Goal: Transaction & Acquisition: Purchase product/service

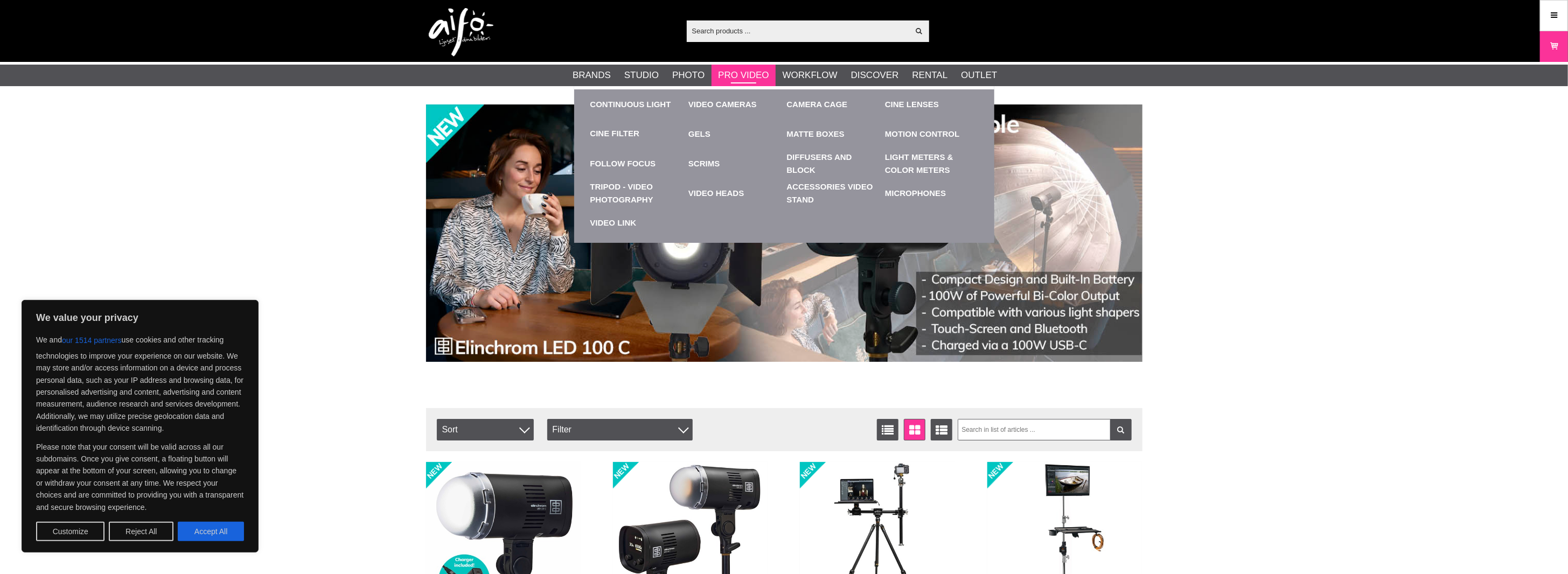
click at [744, 76] on link "Pro Video" at bounding box center [743, 75] width 51 height 14
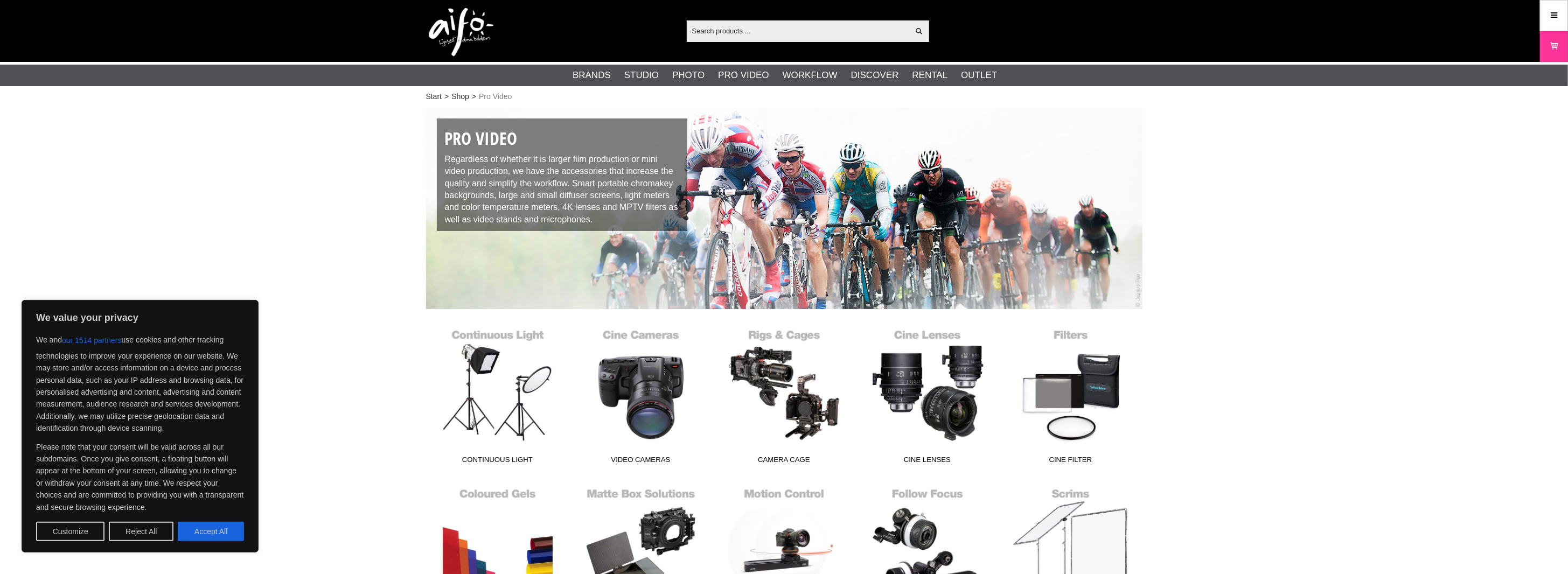
click at [307, 246] on div "Start > Shop > Pro Video Pro Video Regardless of whether it is larger film prod…" at bounding box center [784, 578] width 1568 height 947
click at [653, 372] on link "Video cameras" at bounding box center [640, 396] width 143 height 145
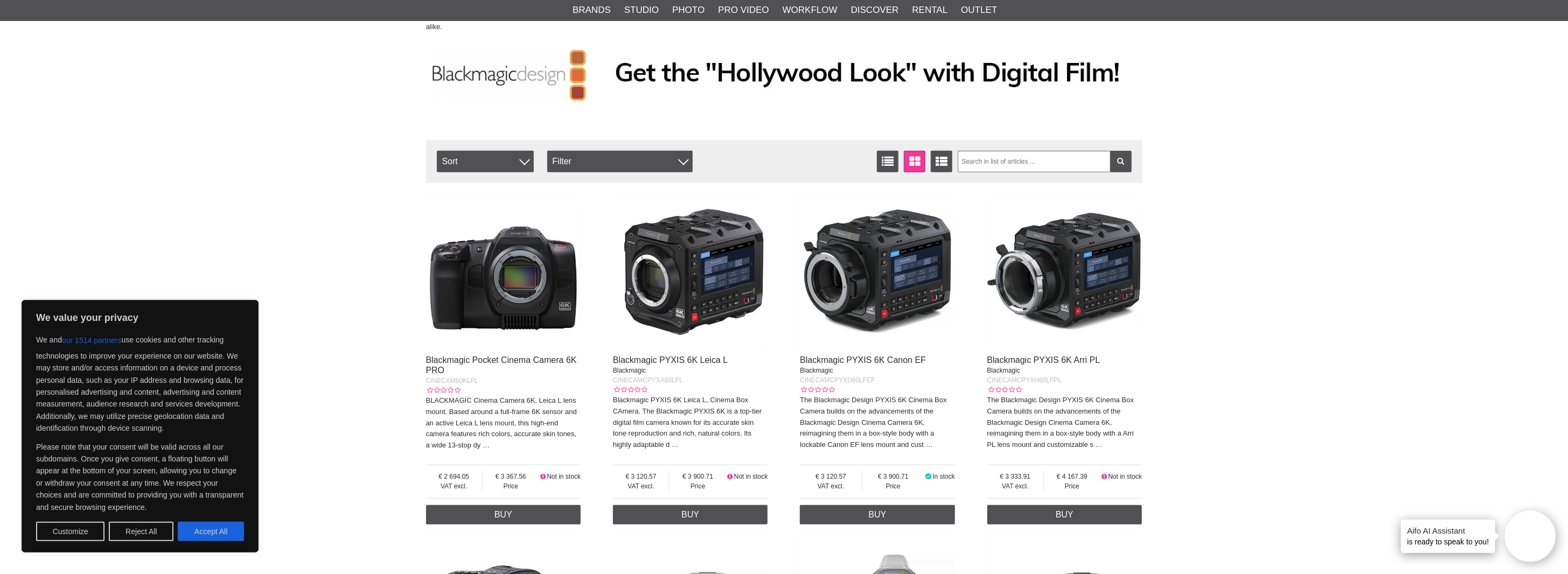
scroll to position [296, 0]
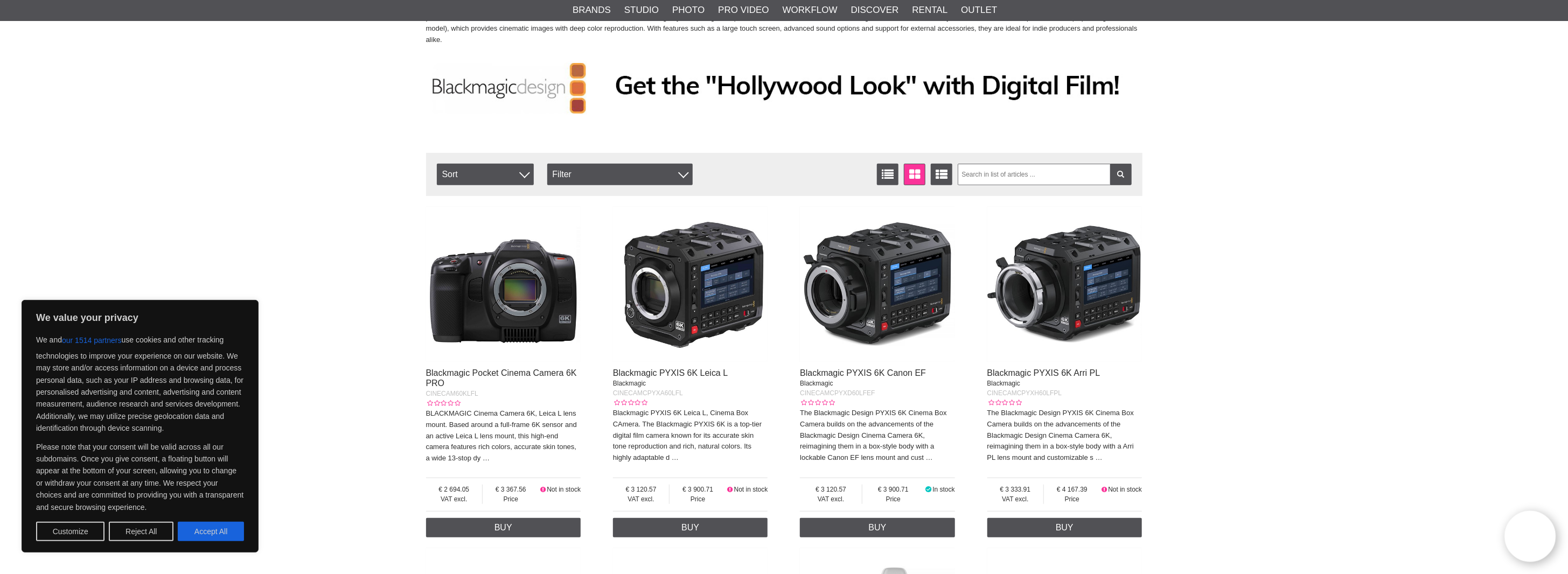
click at [1203, 304] on div "Start > Shop > Pro Video > Video cameras Professional Cine & Video Cameras Filt…" at bounding box center [784, 387] width 1568 height 1157
click at [211, 530] on button "Accept All" at bounding box center [211, 531] width 66 height 19
checkbox input "true"
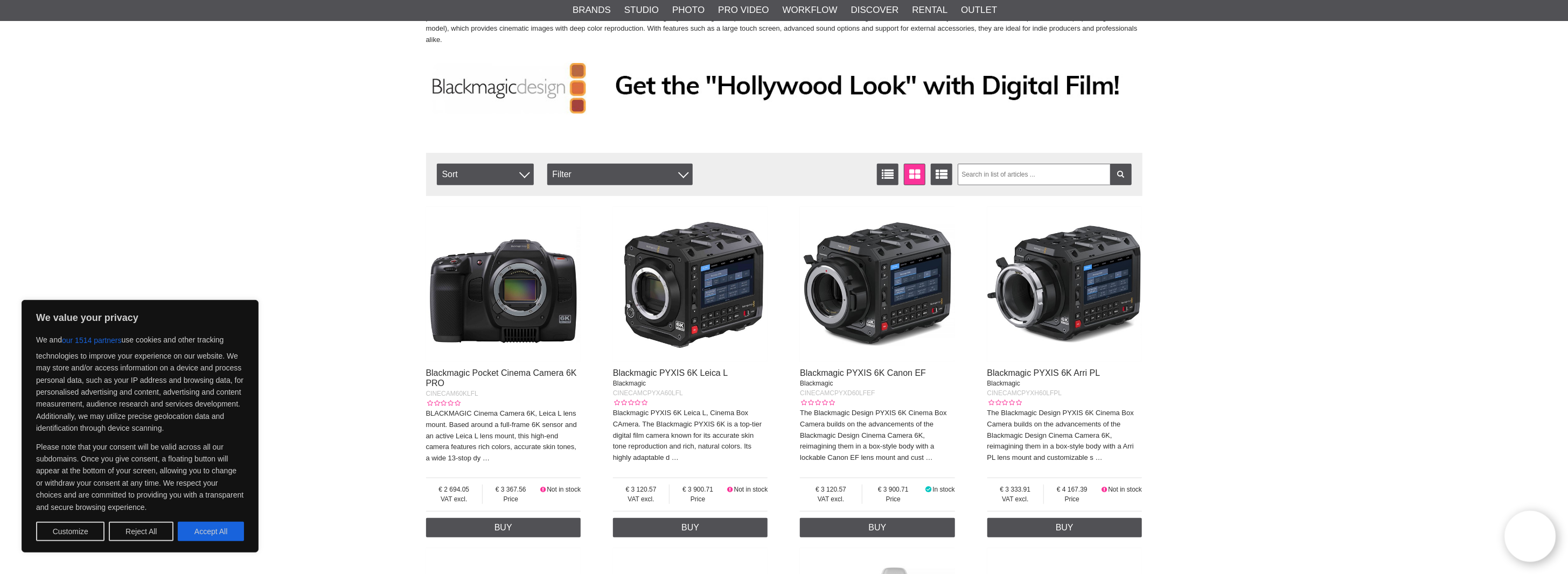
checkbox input "true"
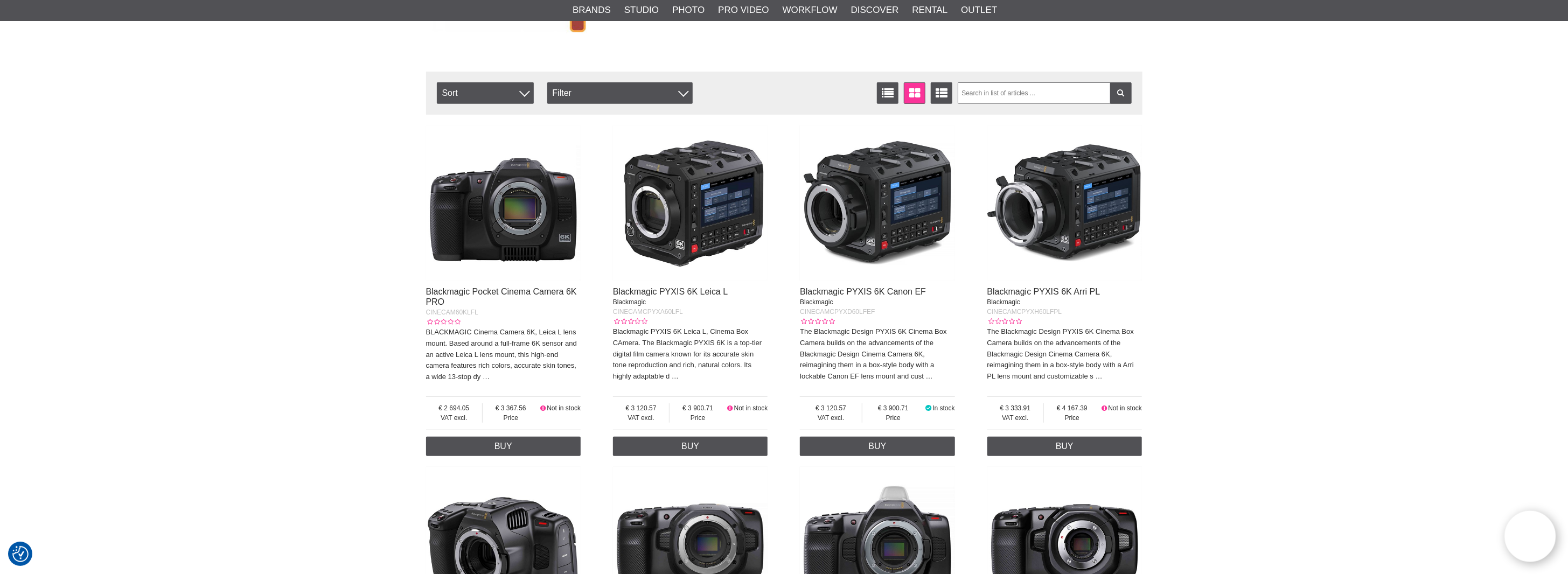
scroll to position [54, 0]
